Goal: Task Accomplishment & Management: Complete application form

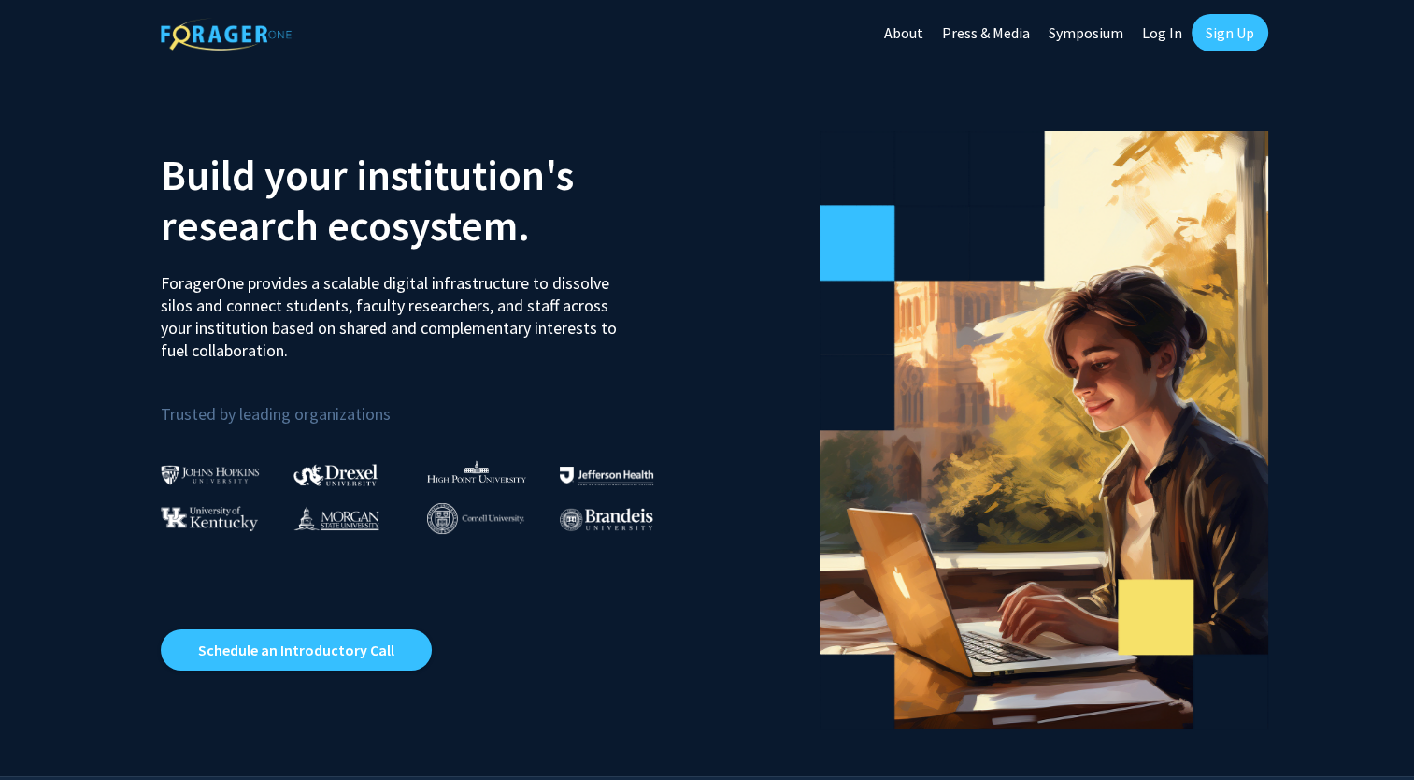
click at [1230, 30] on link "Sign Up" at bounding box center [1230, 32] width 77 height 37
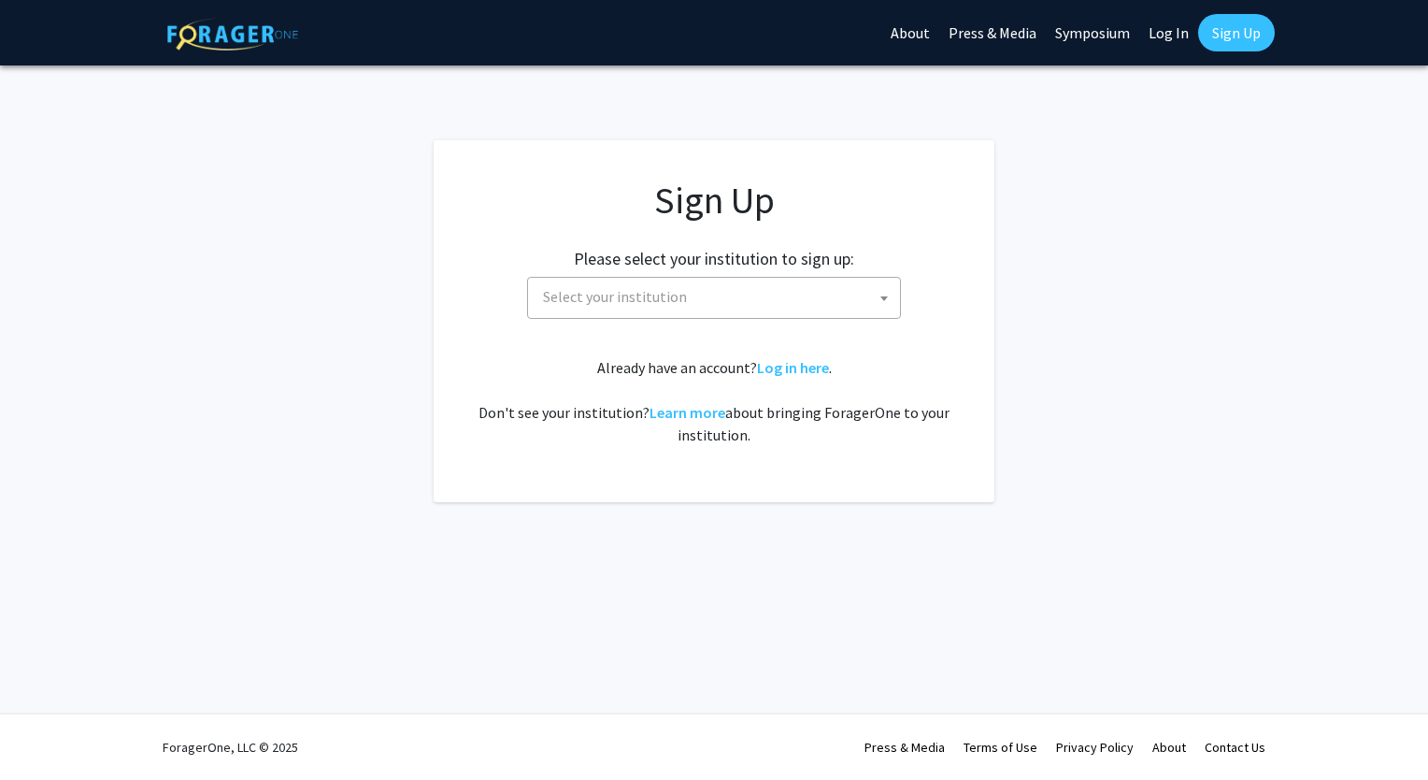
click at [701, 284] on span "Select your institution" at bounding box center [718, 297] width 365 height 38
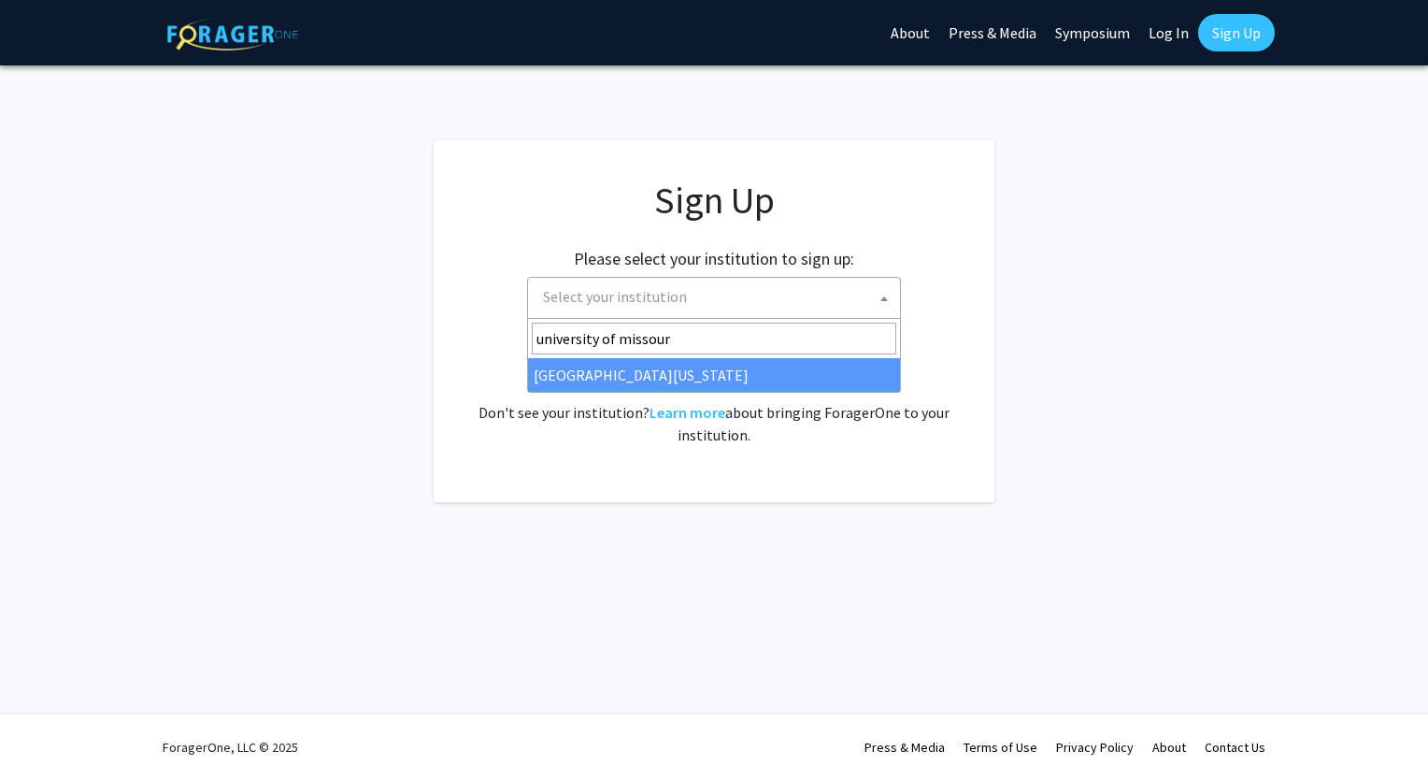
type input "university of missour"
select select "33"
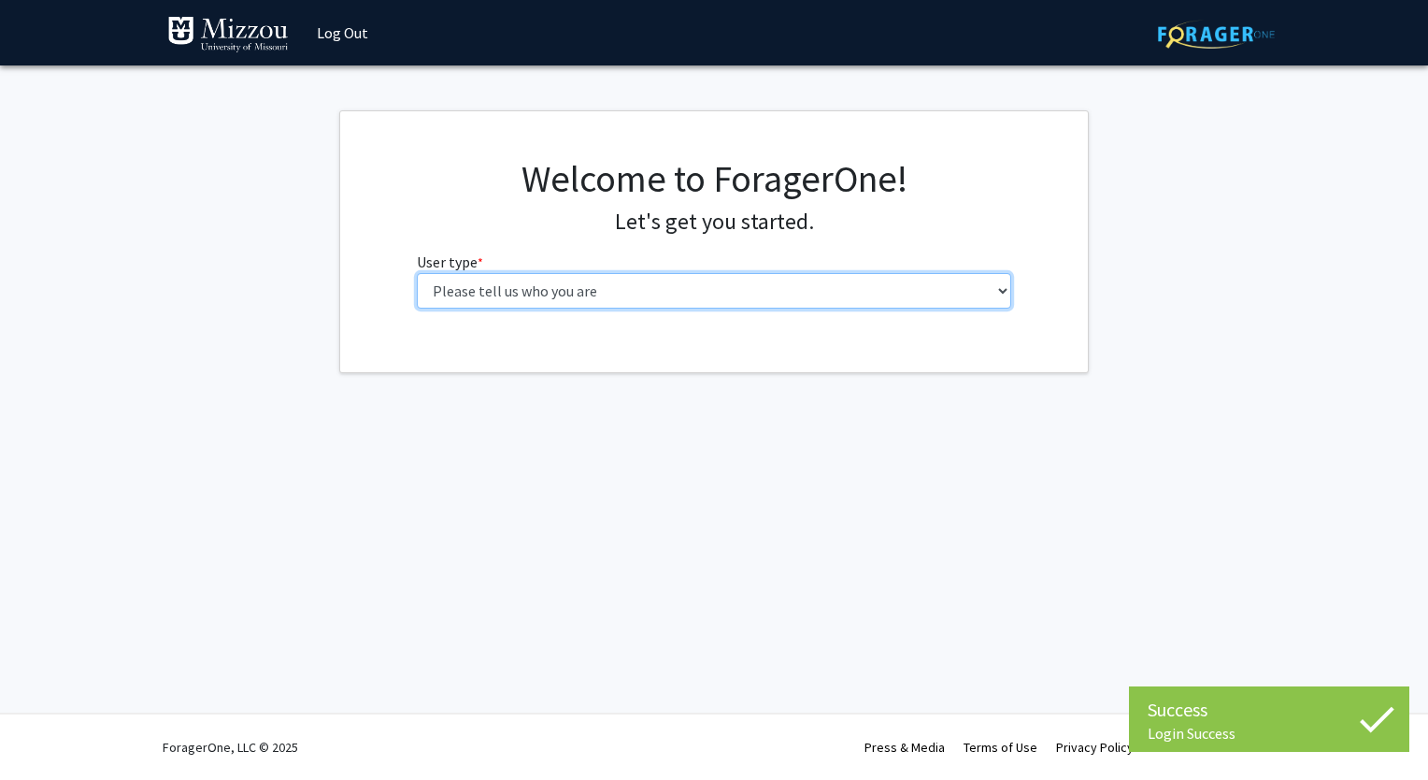
click at [758, 290] on select "Please tell us who you are Undergraduate Student Master's Student Doctoral Cand…" at bounding box center [714, 291] width 595 height 36
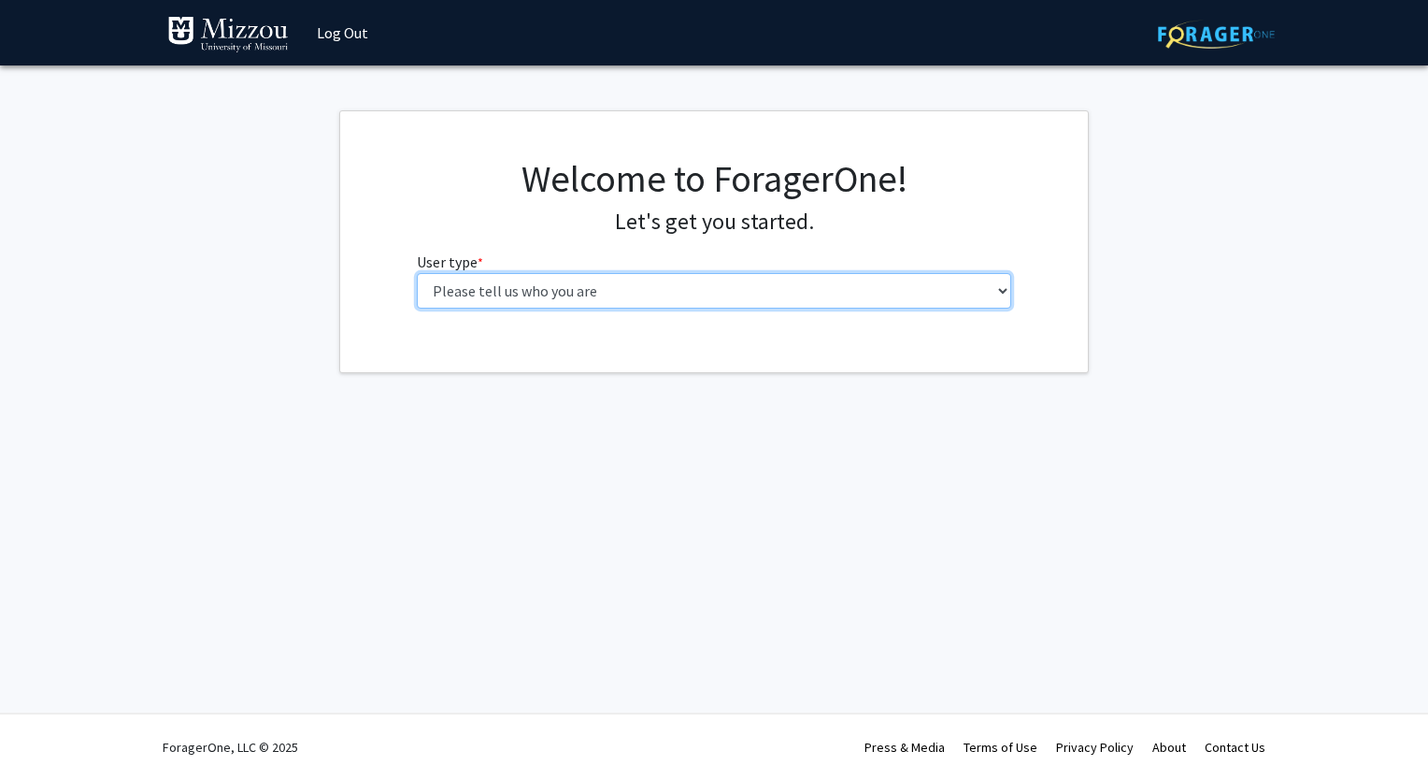
select select "1: undergrad"
click at [417, 273] on select "Please tell us who you are Undergraduate Student Master's Student Doctoral Cand…" at bounding box center [714, 291] width 595 height 36
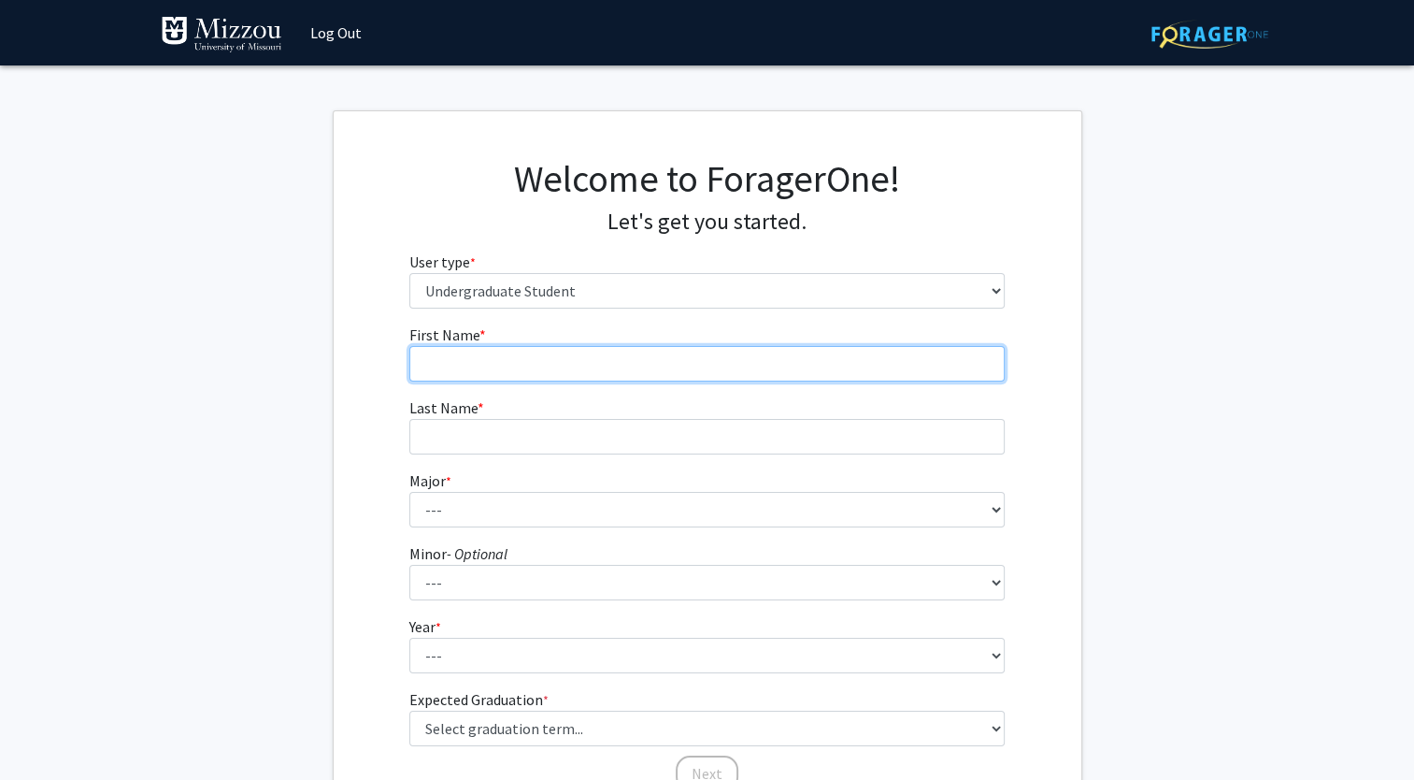
click at [732, 366] on input "First Name * required" at bounding box center [706, 364] width 595 height 36
type input "[PERSON_NAME]"
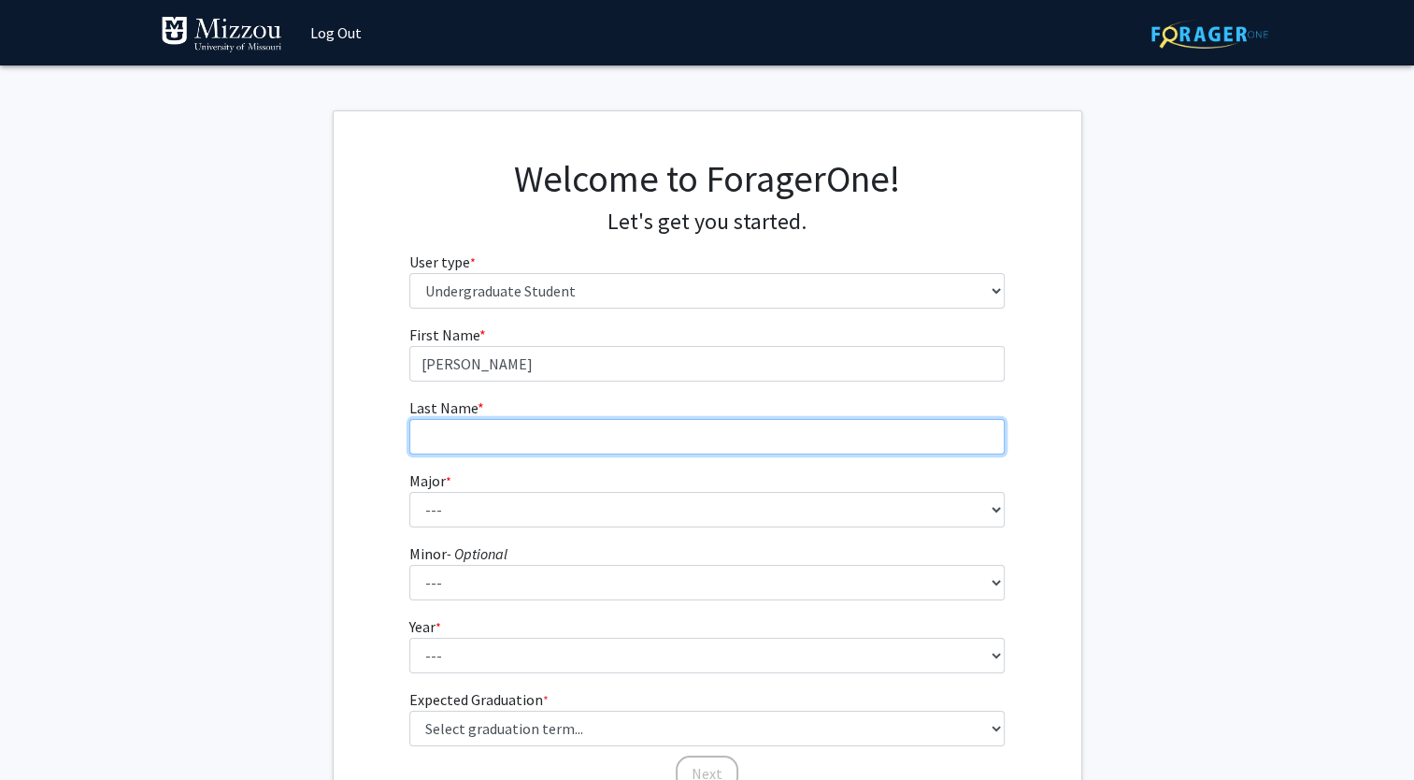
click at [598, 442] on input "Last Name * required" at bounding box center [706, 437] width 595 height 36
type input "Evans"
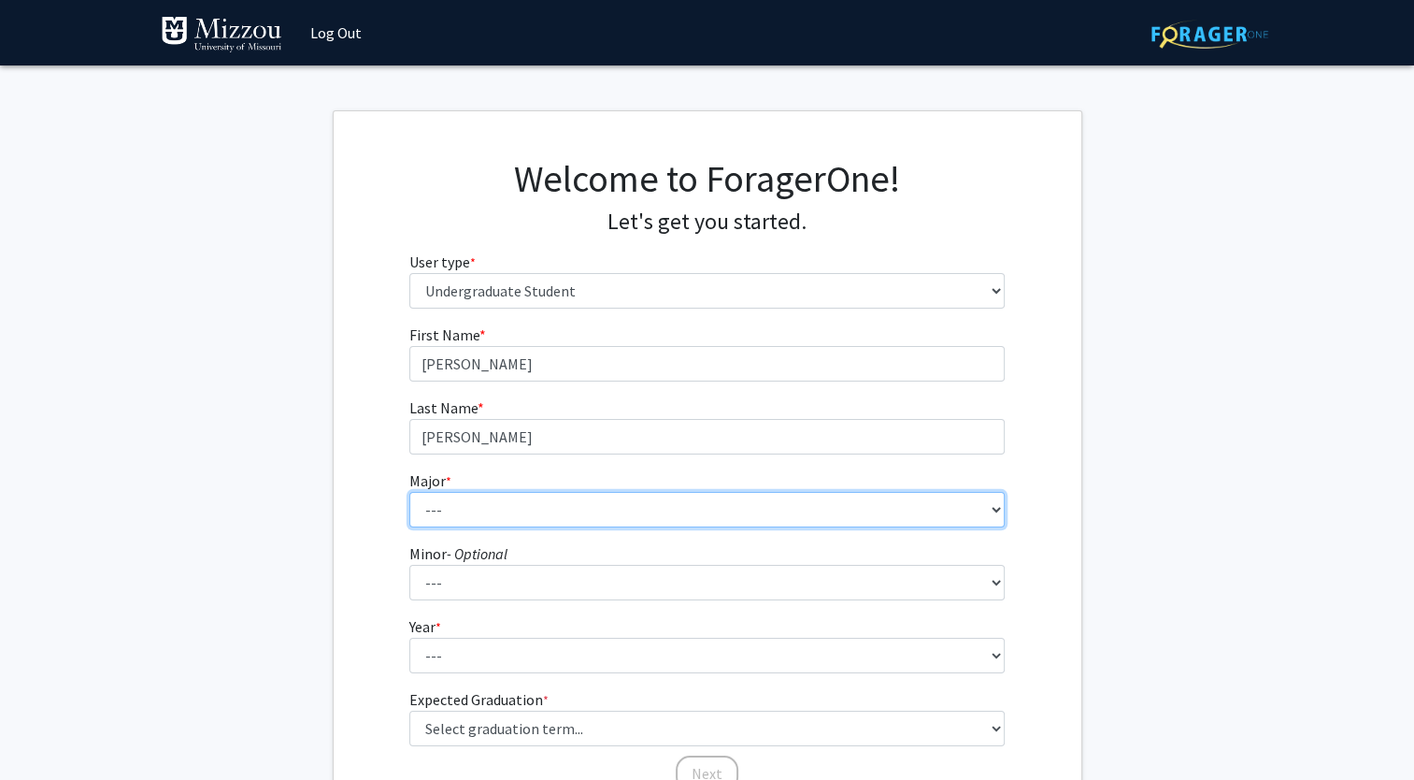
click at [537, 512] on select "--- Agribusiness Management Agricultural Education Agricultural Education: Comm…" at bounding box center [706, 510] width 595 height 36
select select "6: 2495"
click at [409, 492] on select "--- Agribusiness Management Agricultural Education Agricultural Education: Comm…" at bounding box center [706, 510] width 595 height 36
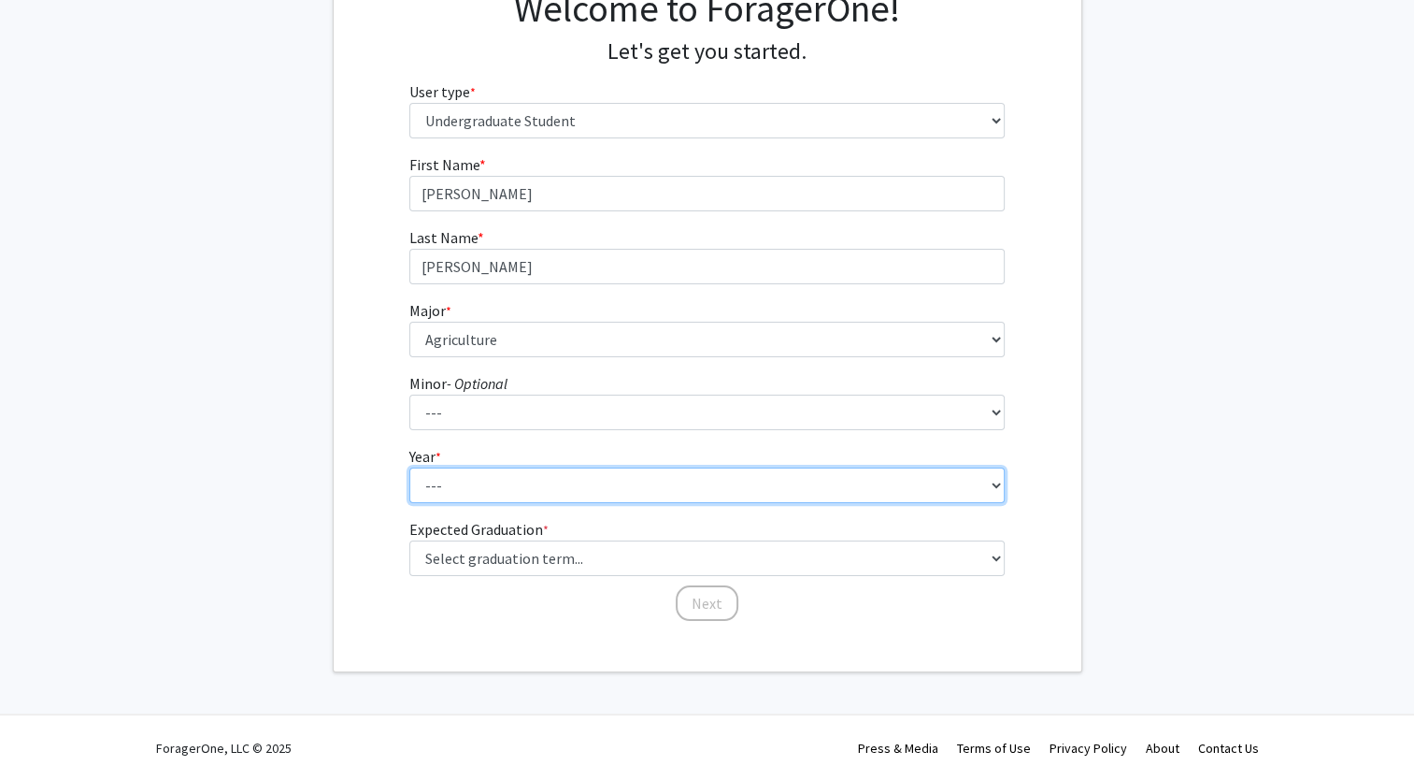
click at [508, 472] on select "--- First-year Sophomore Junior Senior Postbaccalaureate Certificate" at bounding box center [706, 485] width 595 height 36
select select "4: senior"
click at [409, 467] on select "--- First-year Sophomore Junior Senior Postbaccalaureate Certificate" at bounding box center [706, 485] width 595 height 36
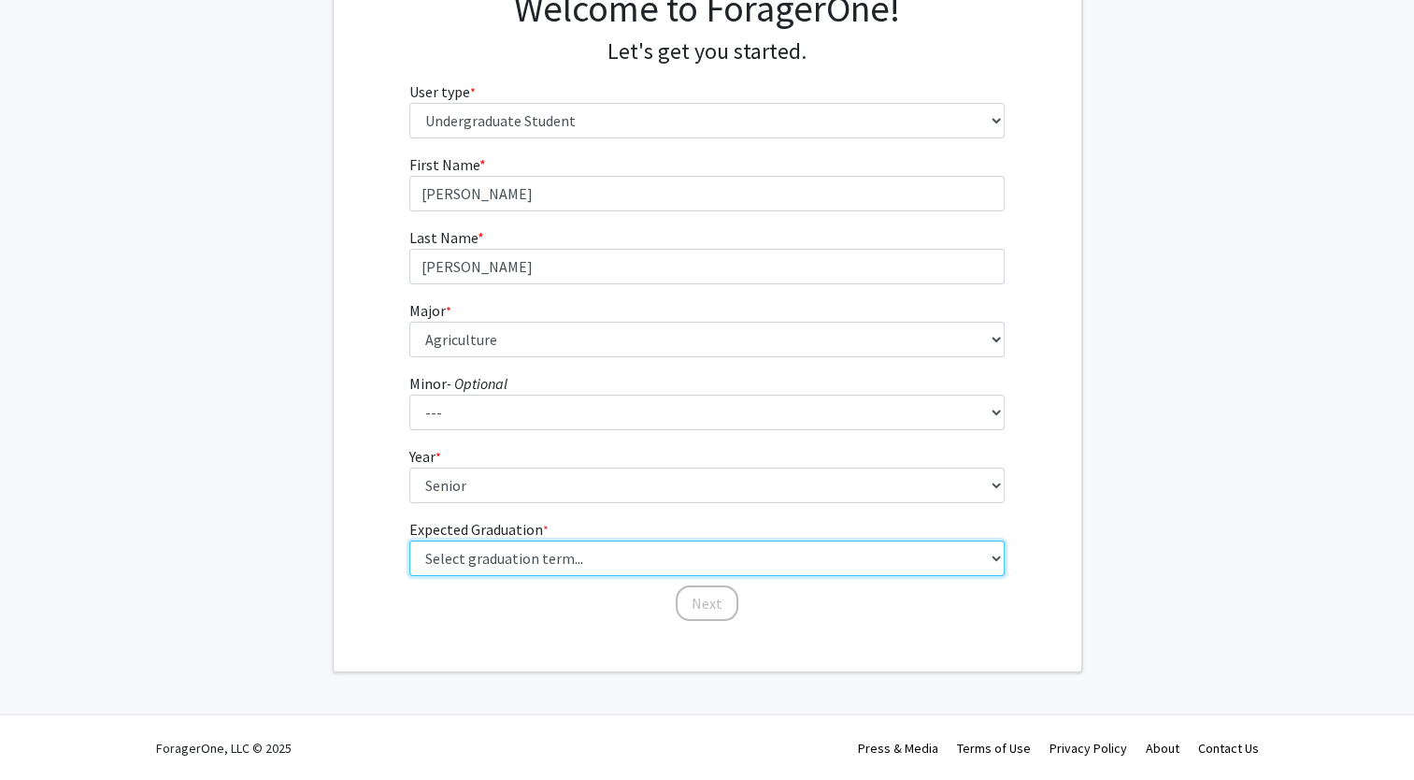
click at [502, 556] on select "Select graduation term... Spring 2025 Summer 2025 Fall 2025 Winter 2025 Spring …" at bounding box center [706, 558] width 595 height 36
click at [409, 540] on select "Select graduation term... Spring 2025 Summer 2025 Fall 2025 Winter 2025 Spring …" at bounding box center [706, 558] width 595 height 36
click at [486, 562] on select "Select graduation term... Spring 2025 Summer 2025 Fall 2025 Winter 2025 Spring …" at bounding box center [706, 558] width 595 height 36
select select "5: spring_2026"
click at [409, 540] on select "Select graduation term... Spring 2025 Summer 2025 Fall 2025 Winter 2025 Spring …" at bounding box center [706, 558] width 595 height 36
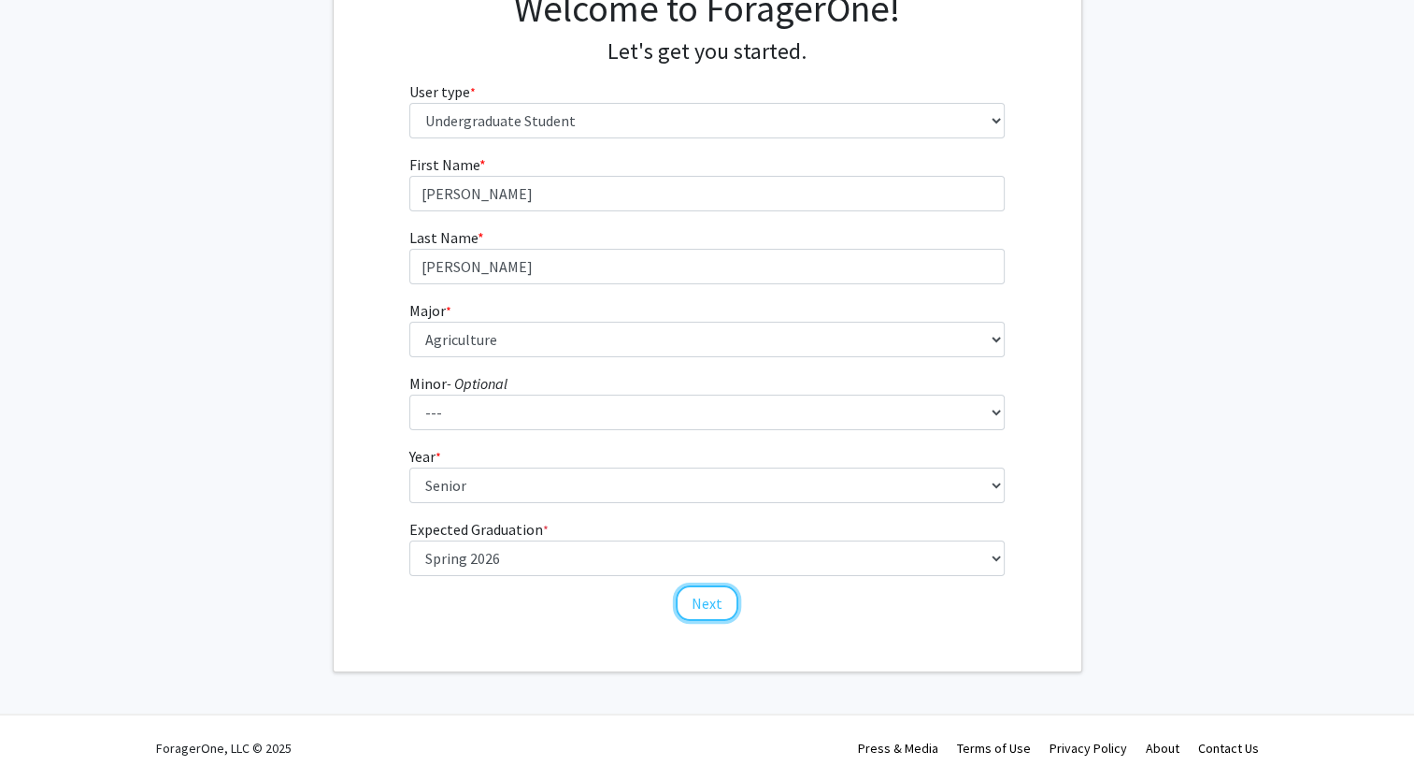
click at [698, 594] on button "Next" at bounding box center [707, 603] width 63 height 36
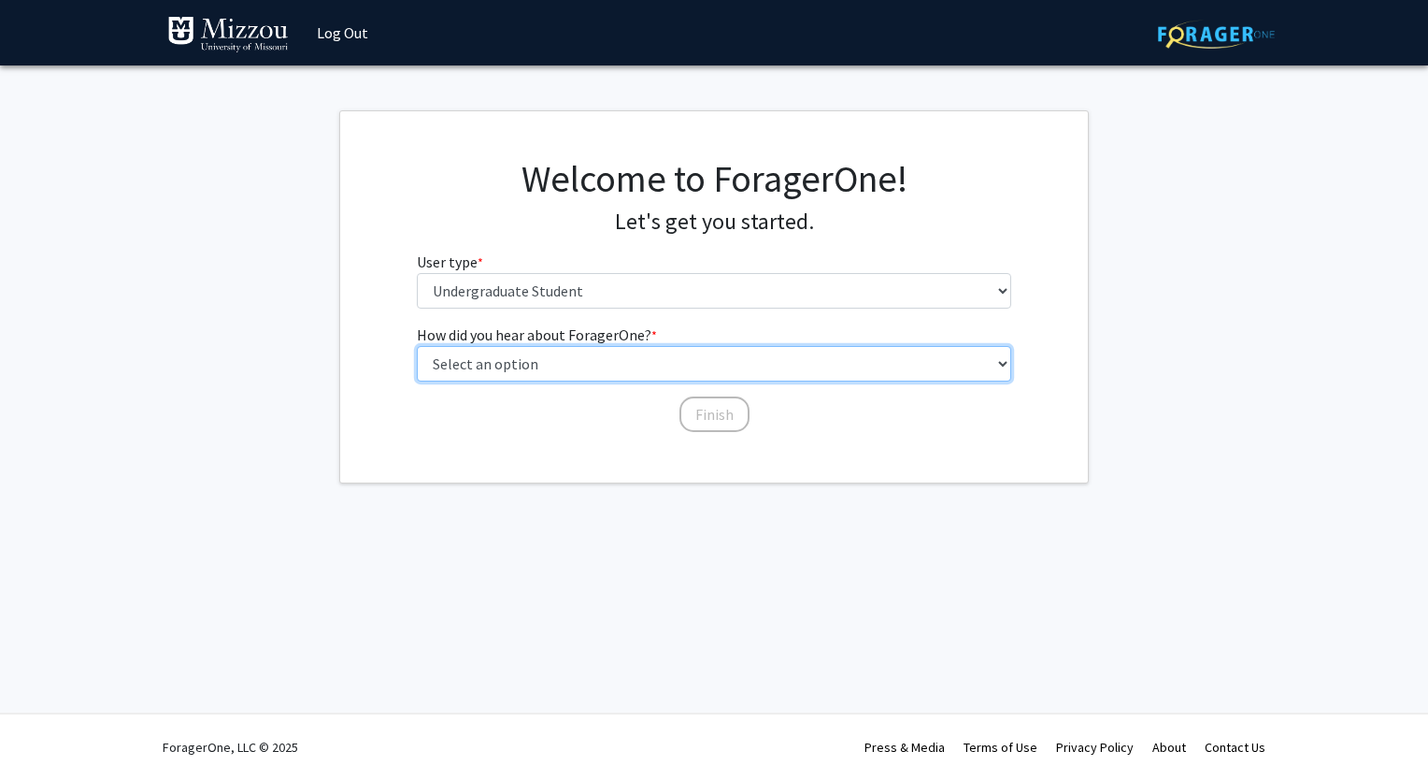
click at [541, 376] on select "Select an option Peer/student recommendation Faculty/staff recommendation Unive…" at bounding box center [714, 364] width 595 height 36
select select "2: faculty_recommendation"
click at [417, 346] on select "Select an option Peer/student recommendation Faculty/staff recommendation Unive…" at bounding box center [714, 364] width 595 height 36
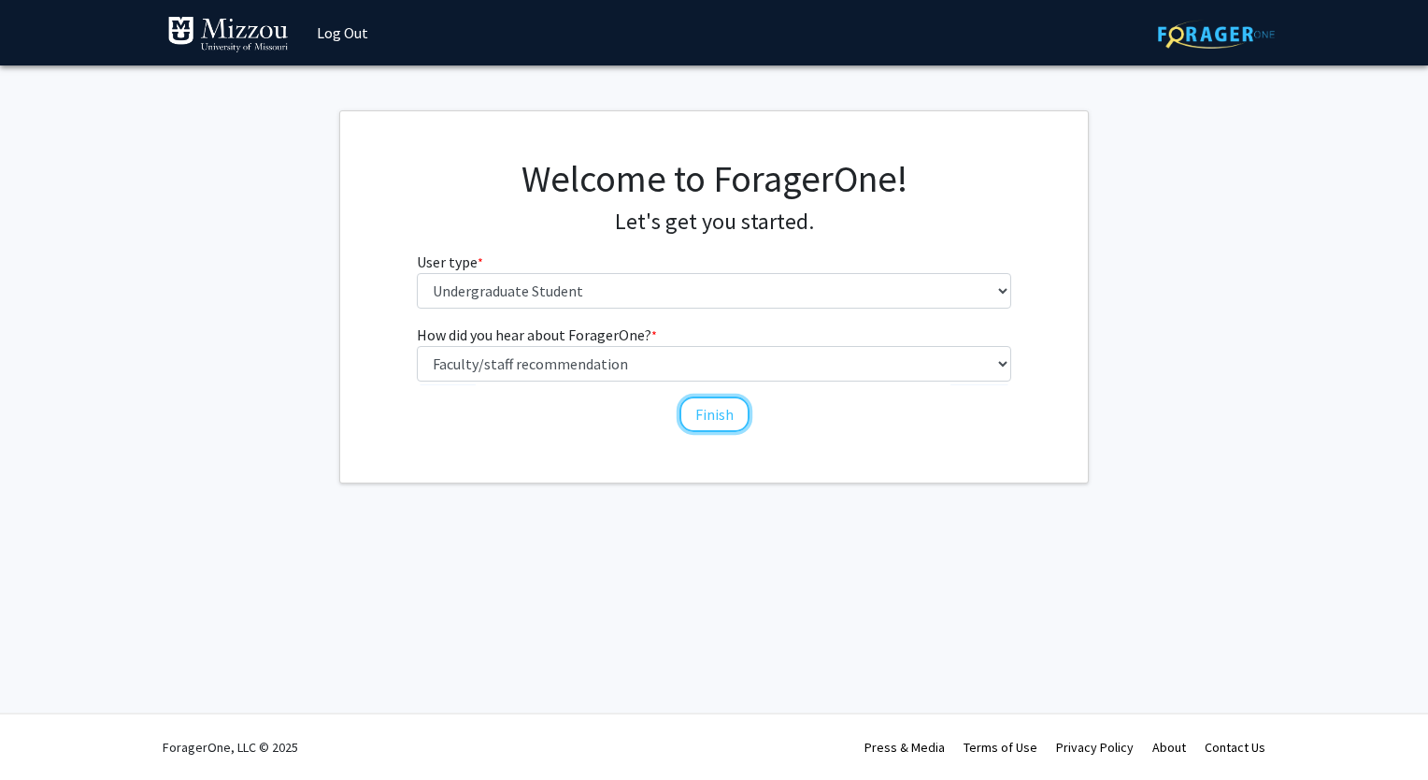
click at [703, 415] on button "Finish" at bounding box center [715, 414] width 70 height 36
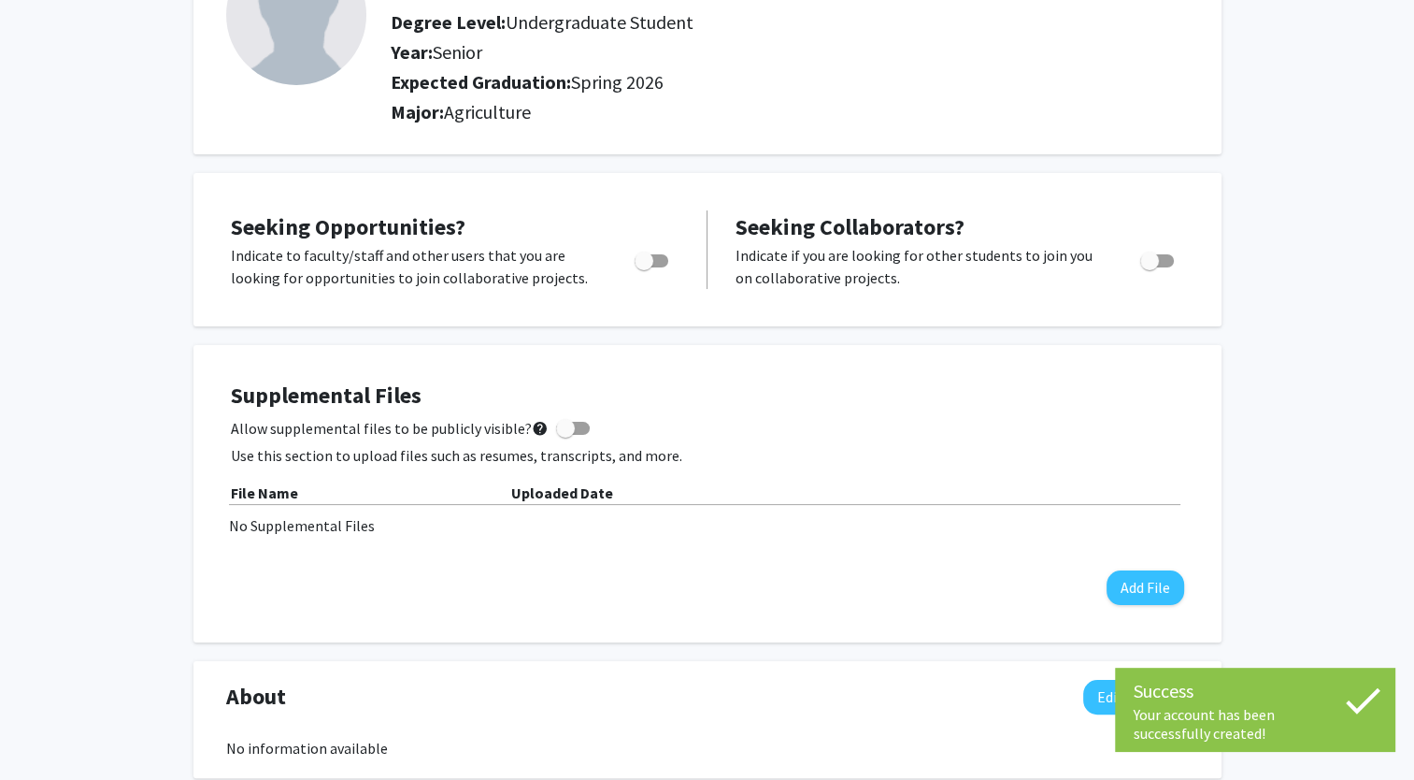
scroll to position [179, 0]
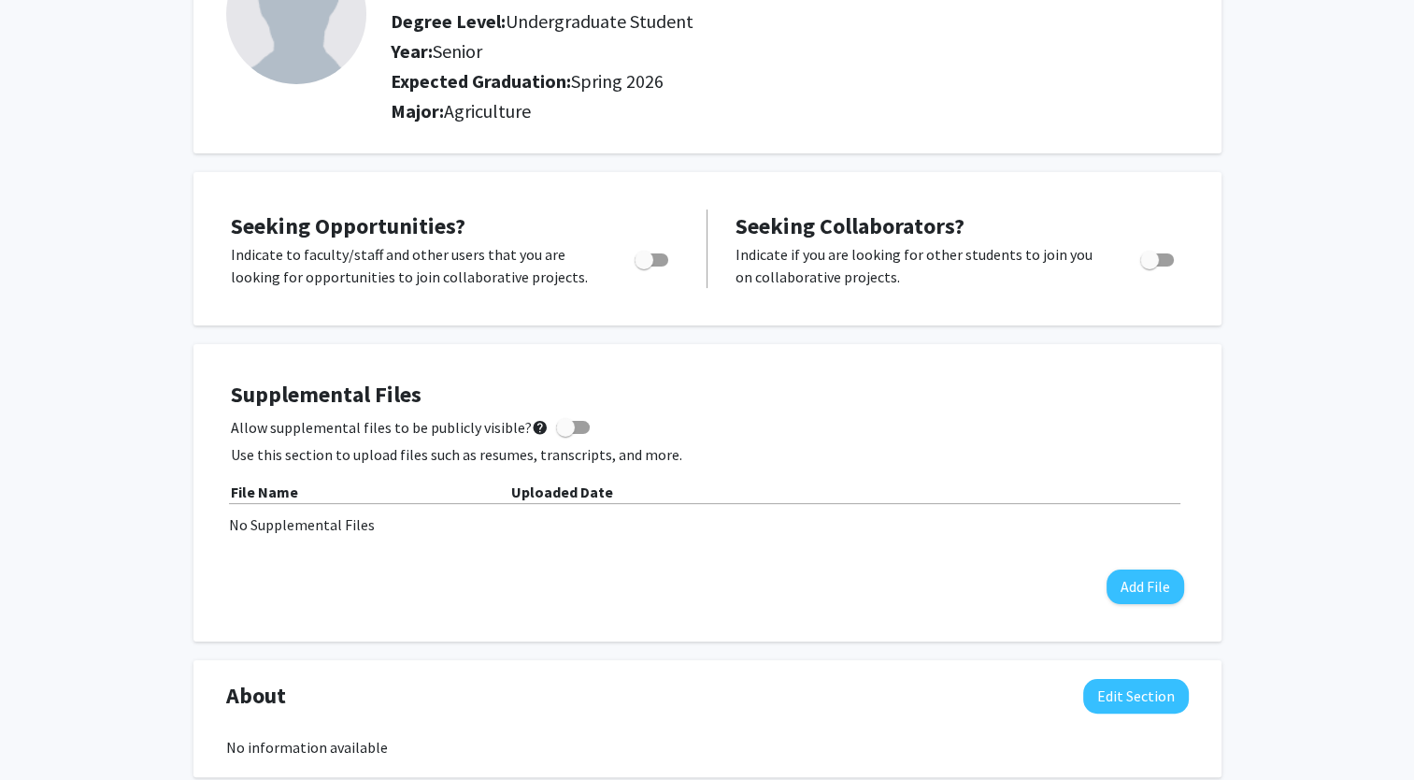
click at [654, 257] on span "Toggle" at bounding box center [652, 259] width 34 height 13
click at [644, 266] on input "Are you actively seeking opportunities?" at bounding box center [643, 266] width 1 height 1
checkbox input "true"
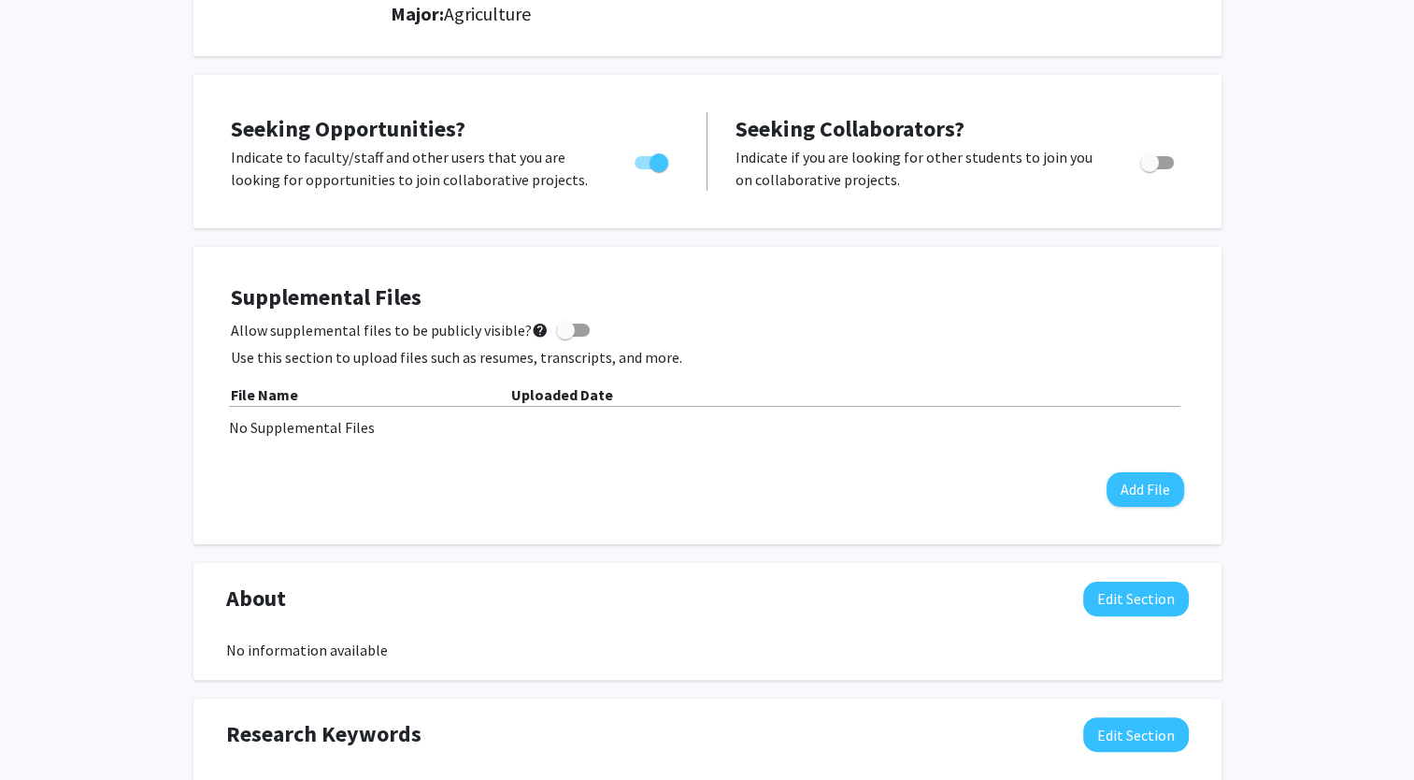
scroll to position [365, 0]
